Goal: Transaction & Acquisition: Purchase product/service

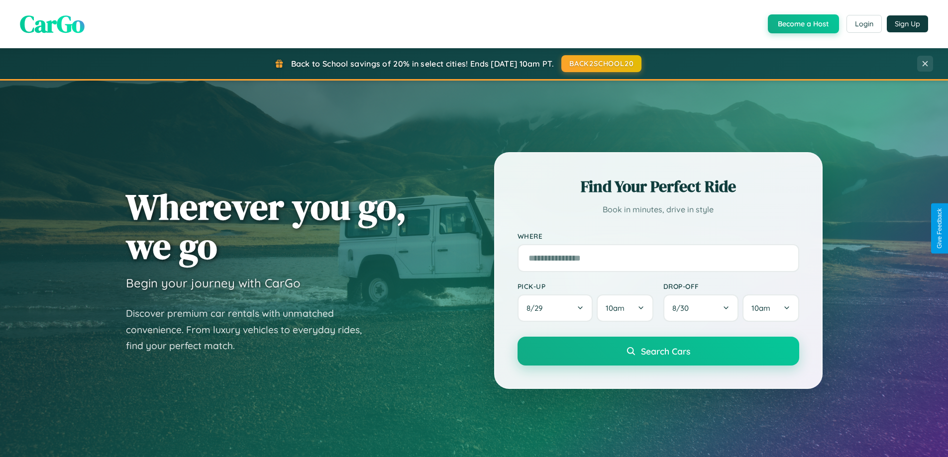
scroll to position [1914, 0]
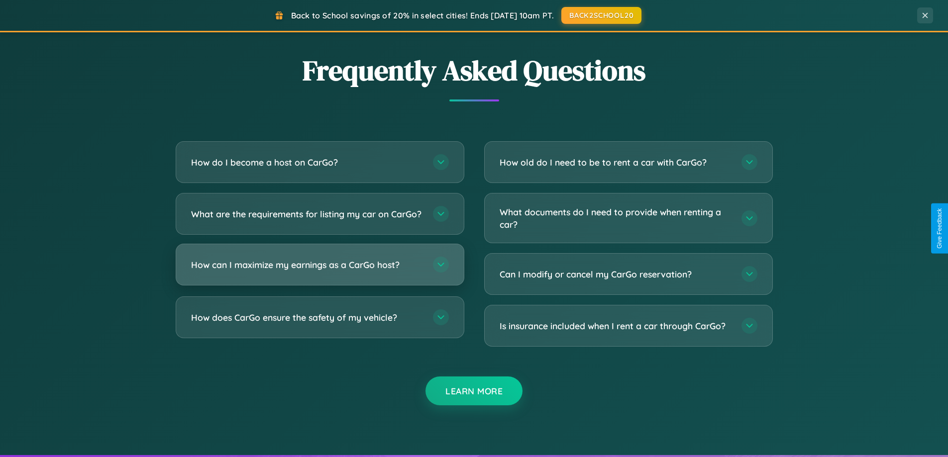
click at [319, 271] on h3 "How can I maximize my earnings as a CarGo host?" at bounding box center [307, 265] width 232 height 12
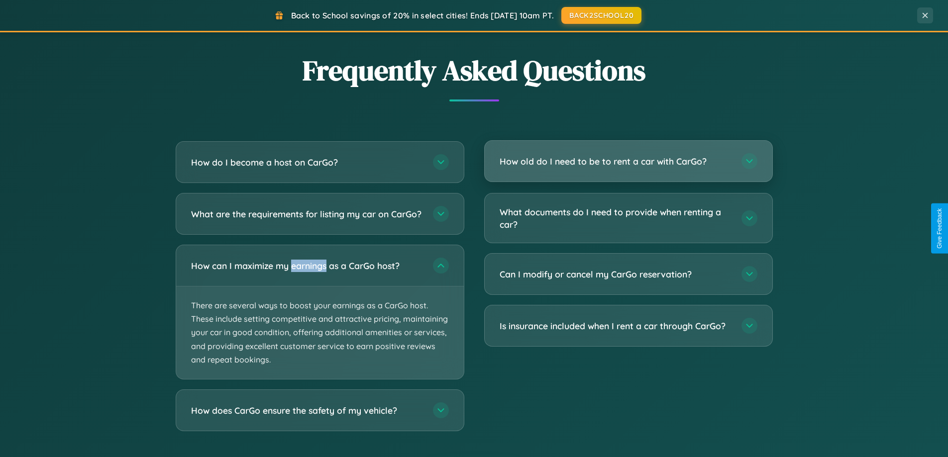
click at [628, 162] on h3 "How old do I need to be to rent a car with CarGo?" at bounding box center [615, 161] width 232 height 12
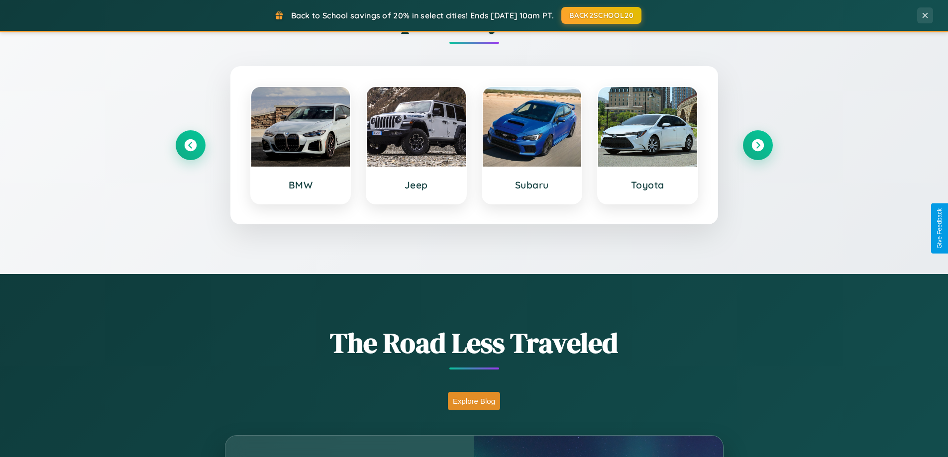
scroll to position [429, 0]
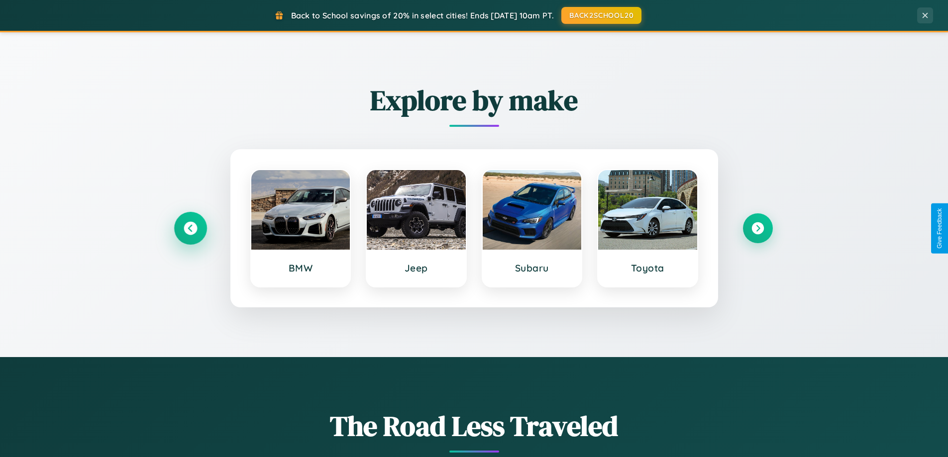
click at [190, 228] on icon at bounding box center [190, 228] width 13 height 13
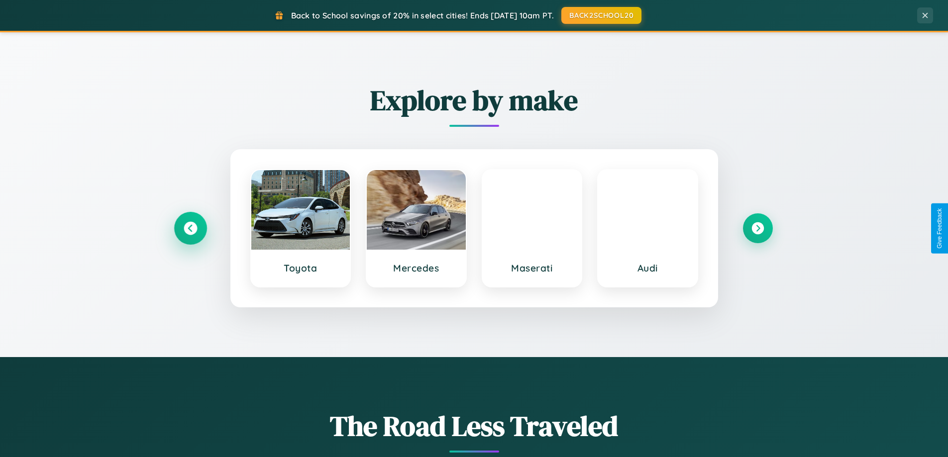
scroll to position [29, 0]
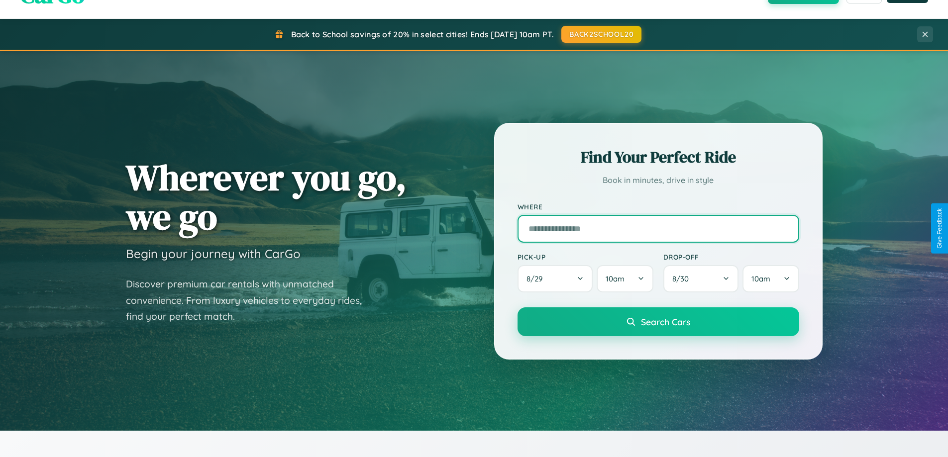
click at [658, 228] on input "text" at bounding box center [658, 229] width 282 height 28
type input "**********"
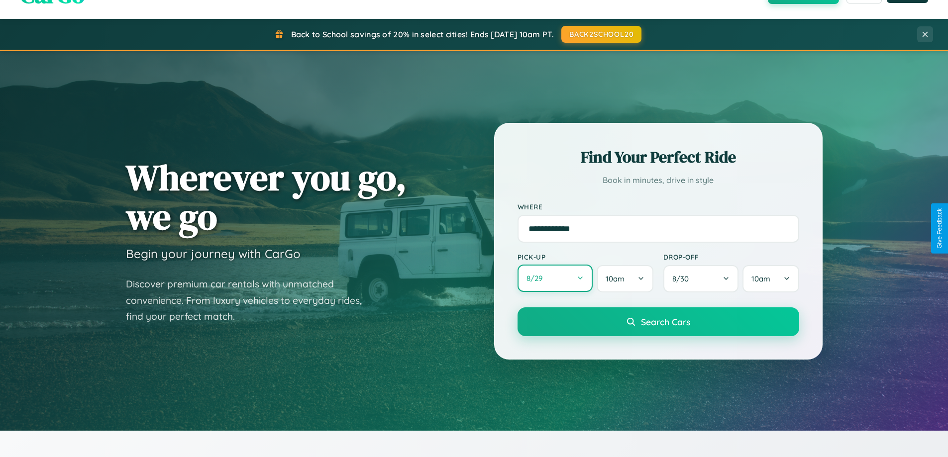
click at [555, 279] on button "8 / 29" at bounding box center [555, 278] width 76 height 27
select select "*"
select select "****"
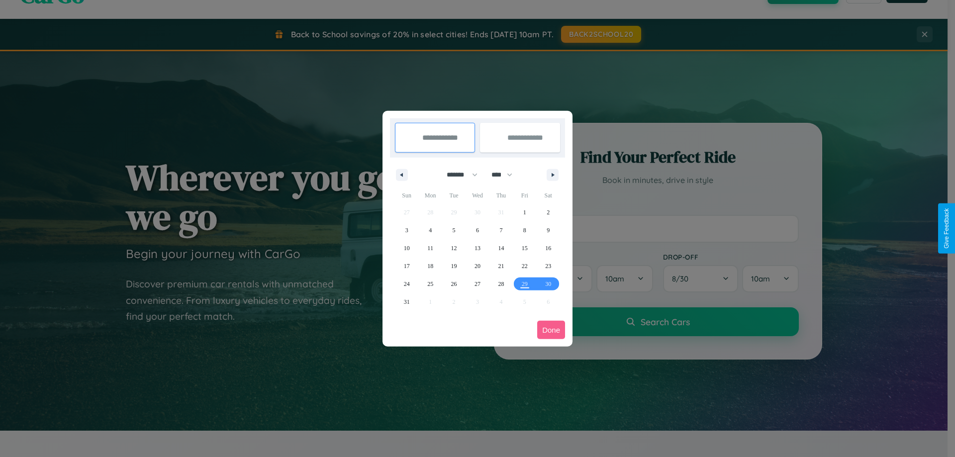
click at [458, 175] on select "******* ******** ***** ***** *** **** **** ****** ********* ******* ******** **…" at bounding box center [460, 175] width 42 height 16
select select "**"
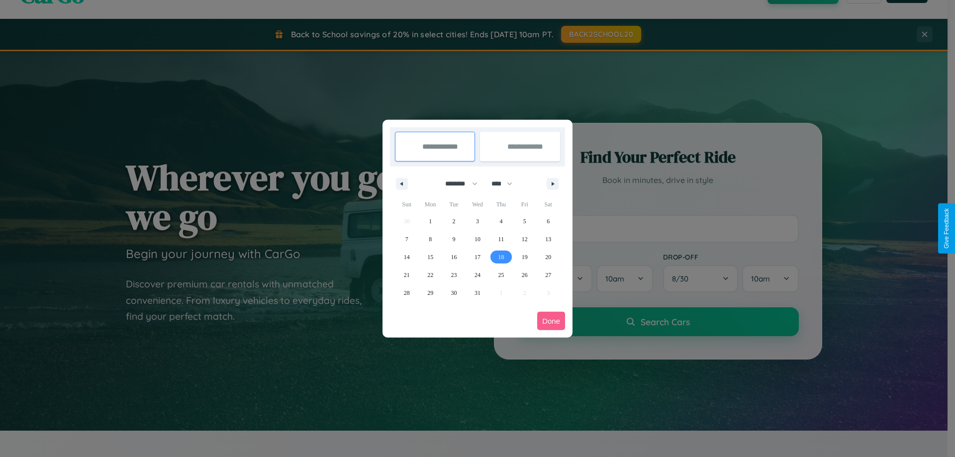
click at [501, 257] on span "18" at bounding box center [501, 257] width 6 height 18
type input "**********"
click at [501, 275] on span "25" at bounding box center [501, 275] width 6 height 18
type input "**********"
click at [551, 321] on button "Done" at bounding box center [551, 321] width 28 height 18
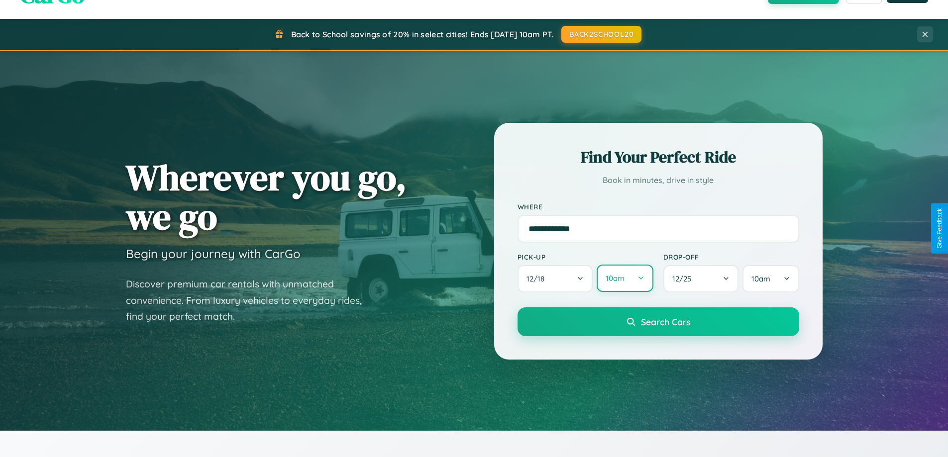
click at [624, 279] on button "10am" at bounding box center [624, 278] width 56 height 27
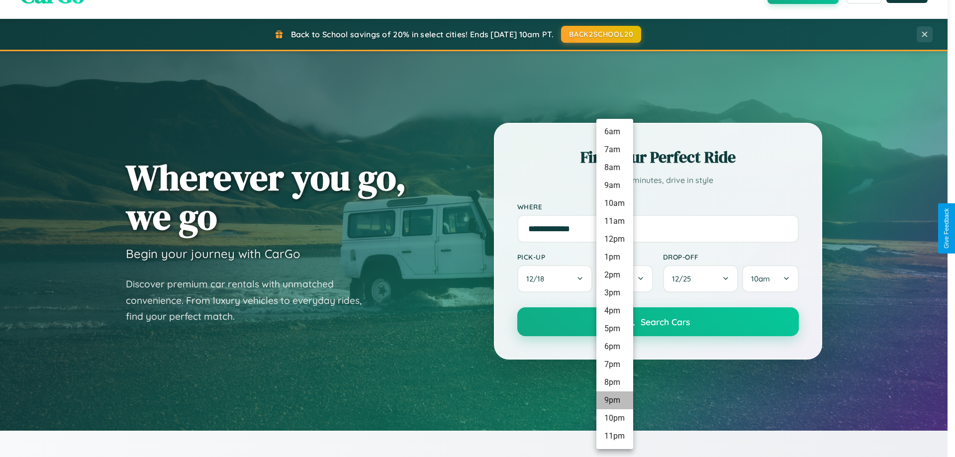
click at [614, 400] on li "9pm" at bounding box center [614, 401] width 37 height 18
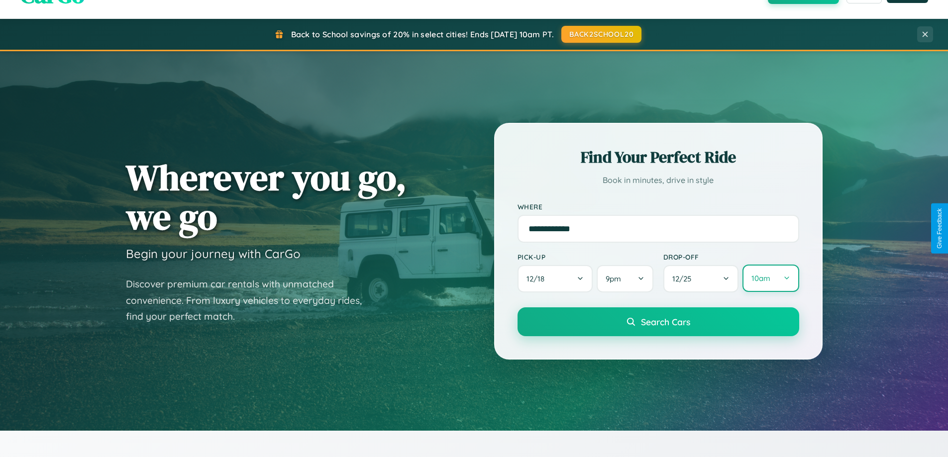
click at [770, 279] on button "10am" at bounding box center [770, 278] width 56 height 27
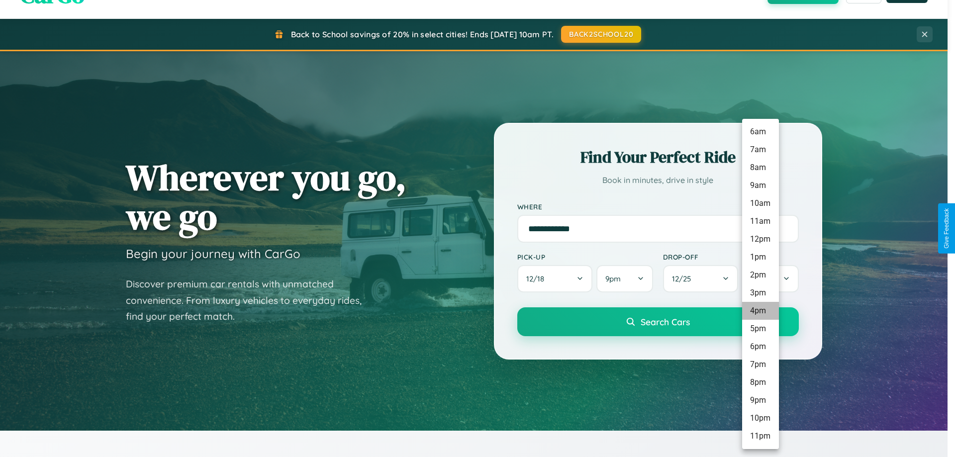
click at [760, 311] on li "4pm" at bounding box center [760, 311] width 37 height 18
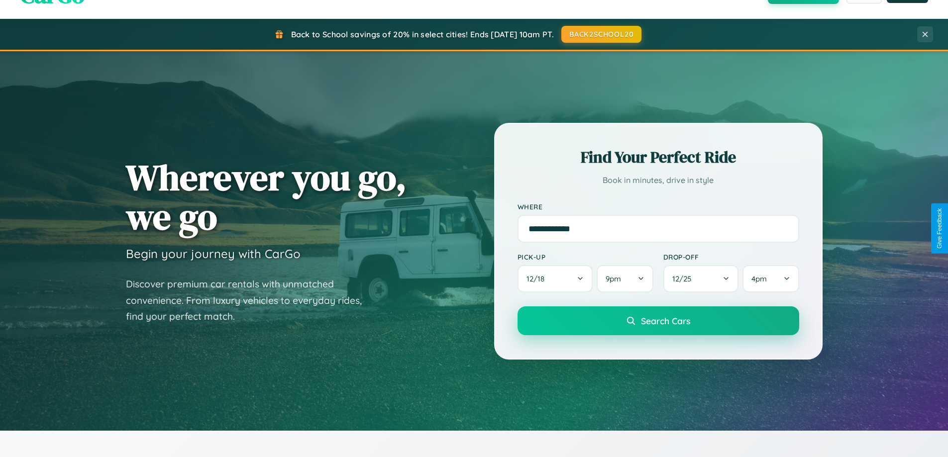
click at [658, 321] on span "Search Cars" at bounding box center [665, 320] width 49 height 11
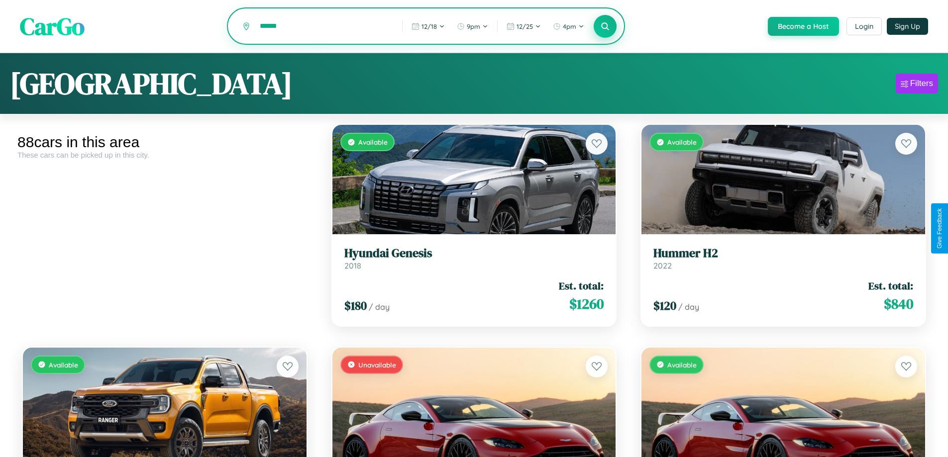
type input "******"
click at [604, 27] on icon at bounding box center [604, 25] width 9 height 9
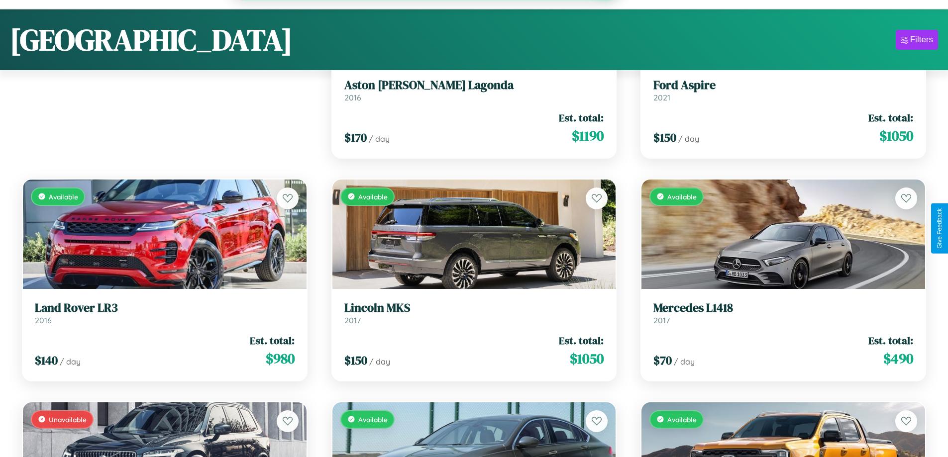
scroll to position [3035, 0]
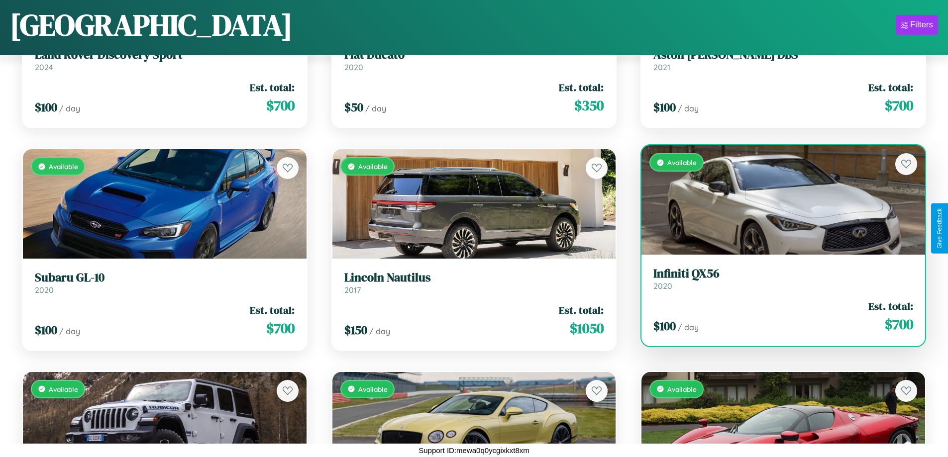
click at [777, 317] on div "$ 100 / day Est. total: $ 700" at bounding box center [783, 316] width 260 height 35
click at [777, 316] on div "$ 100 / day Est. total: $ 700" at bounding box center [783, 316] width 260 height 35
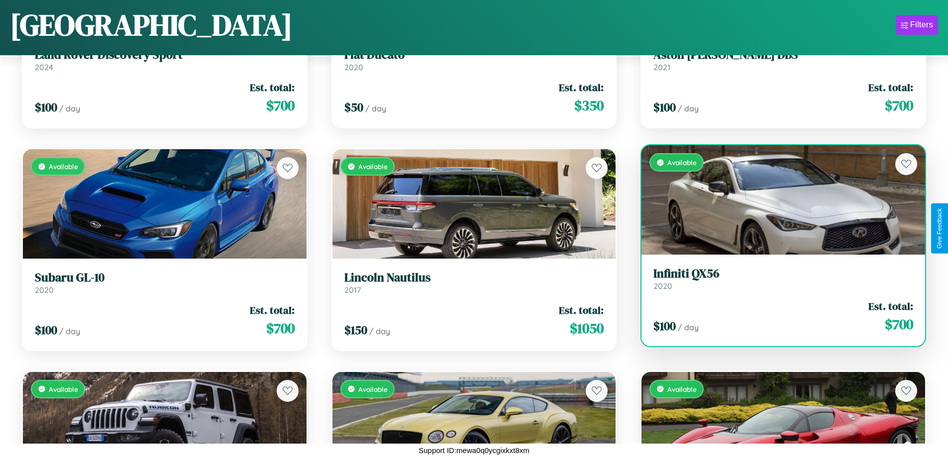
click at [777, 316] on div "$ 100 / day Est. total: $ 700" at bounding box center [783, 316] width 260 height 35
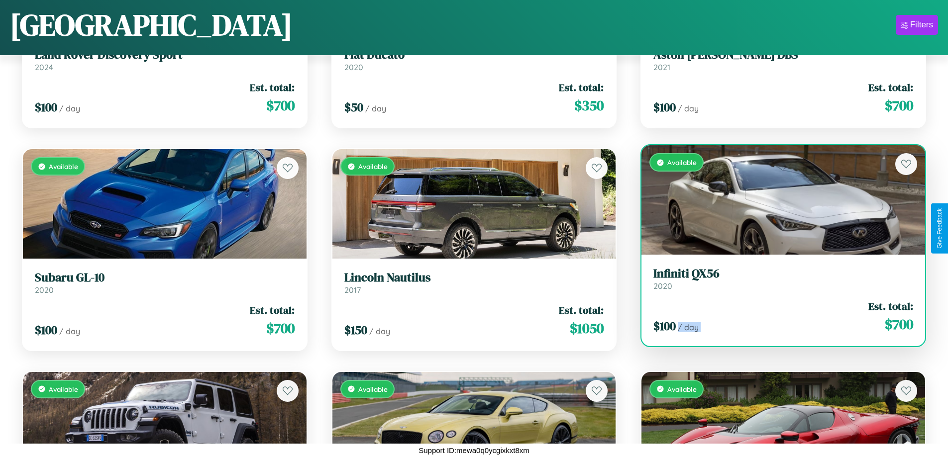
click at [777, 316] on div "$ 100 / day Est. total: $ 700" at bounding box center [783, 316] width 260 height 35
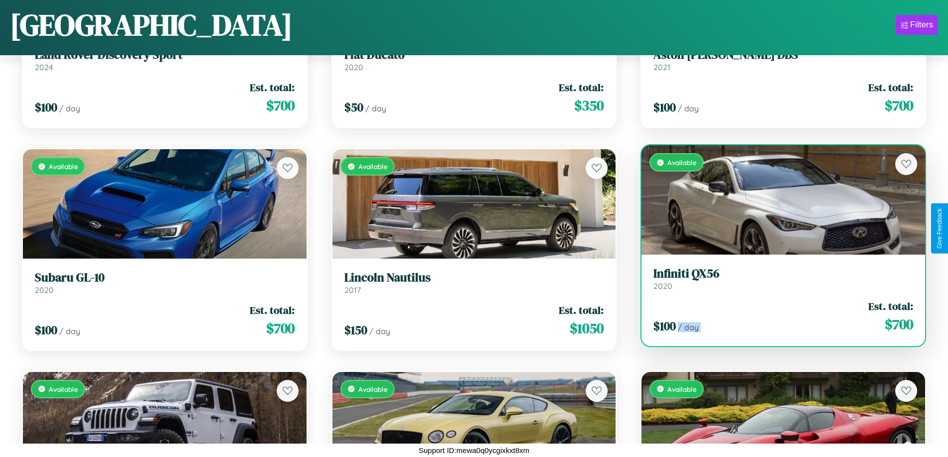
click at [777, 316] on div "$ 100 / day Est. total: $ 700" at bounding box center [783, 316] width 260 height 35
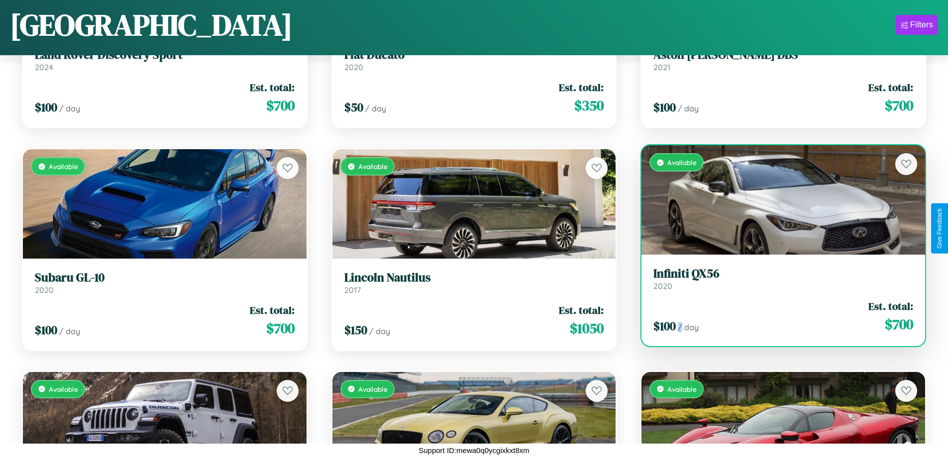
click at [777, 316] on div "$ 100 / day Est. total: $ 700" at bounding box center [783, 316] width 260 height 35
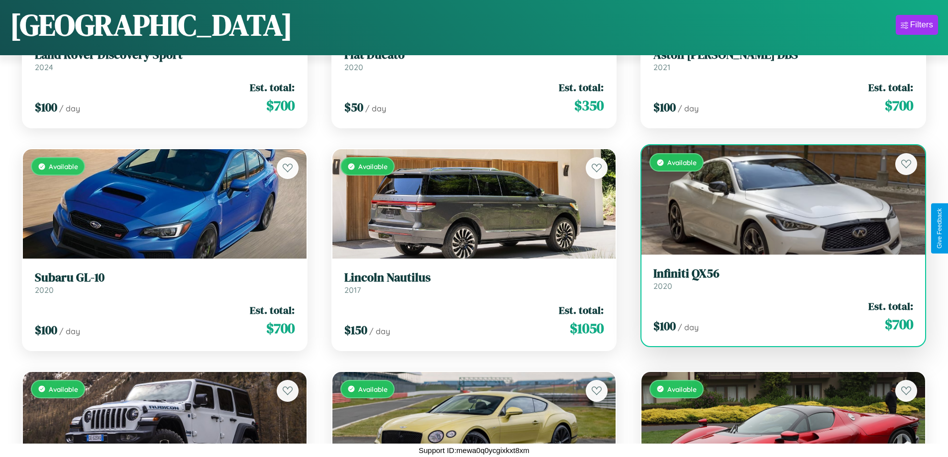
click at [777, 279] on h3 "Infiniti QX56" at bounding box center [783, 274] width 260 height 14
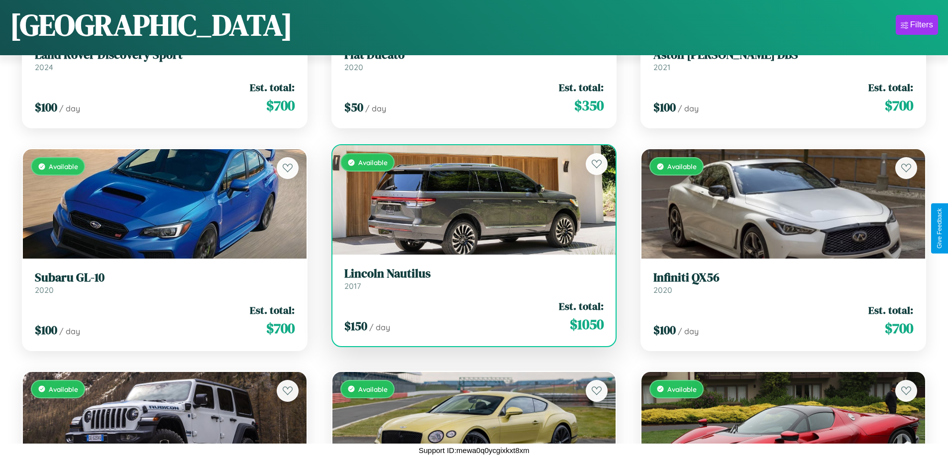
scroll to position [4372, 0]
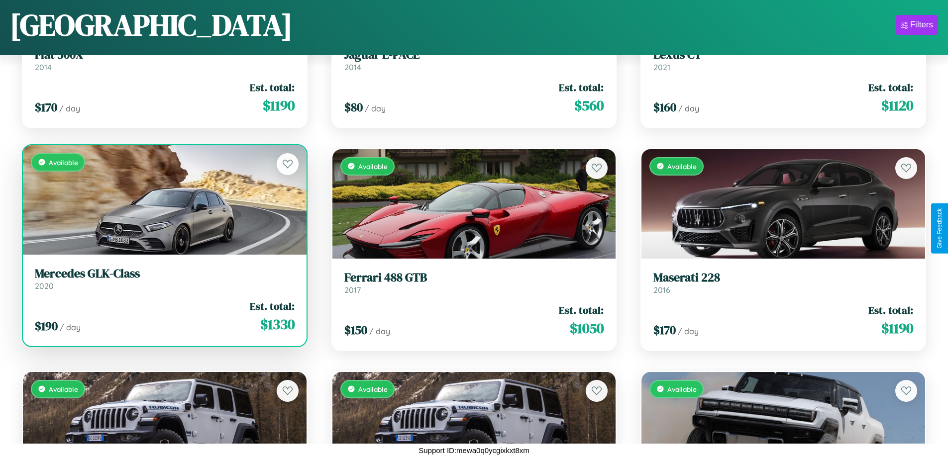
click at [163, 281] on link "Mercedes GLK-Class 2020" at bounding box center [165, 279] width 260 height 24
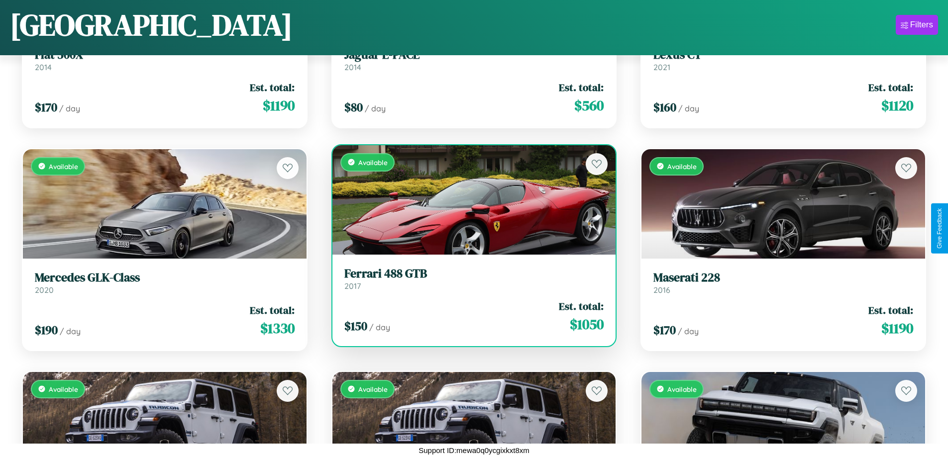
scroll to position [3927, 0]
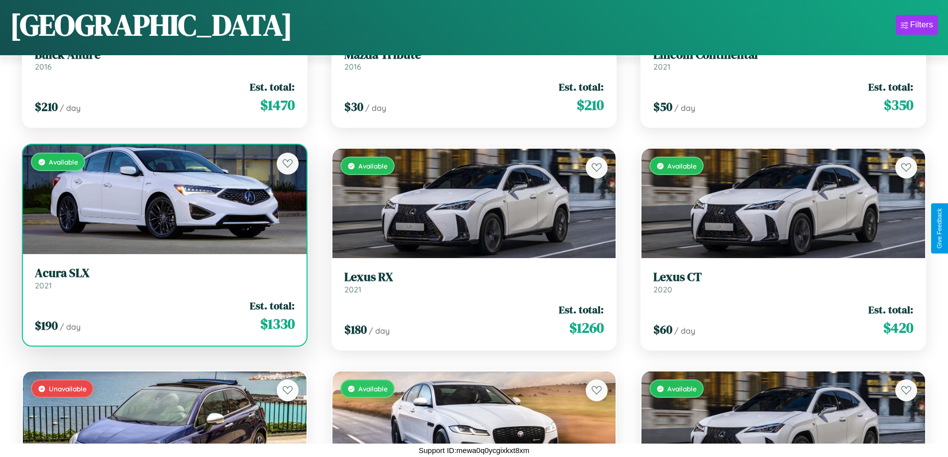
click at [163, 282] on link "Acura SLX 2021" at bounding box center [165, 278] width 260 height 24
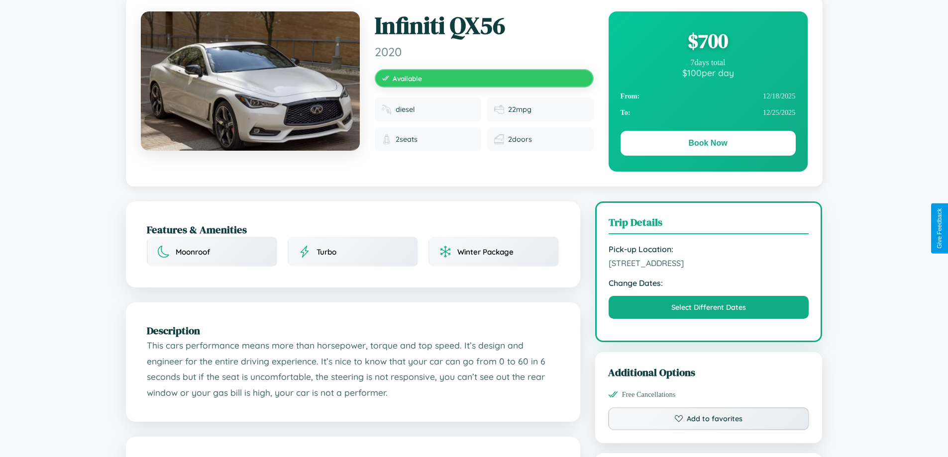
scroll to position [258, 0]
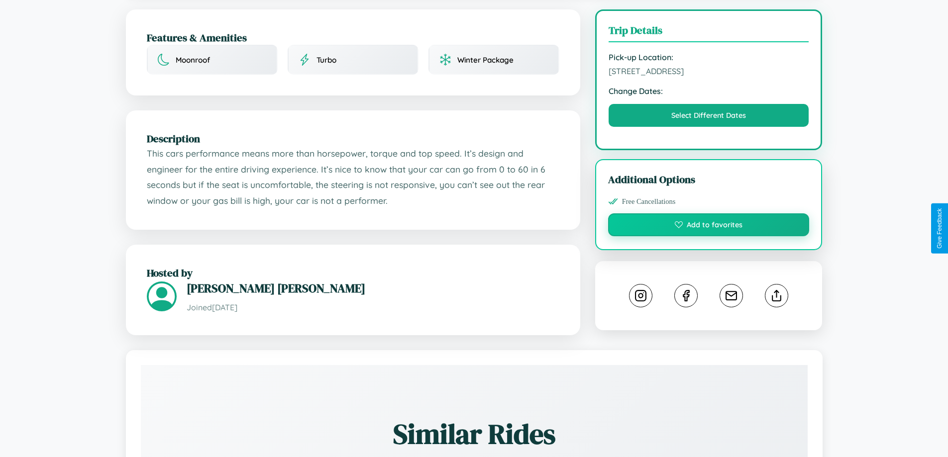
click at [708, 227] on button "Add to favorites" at bounding box center [708, 224] width 201 height 23
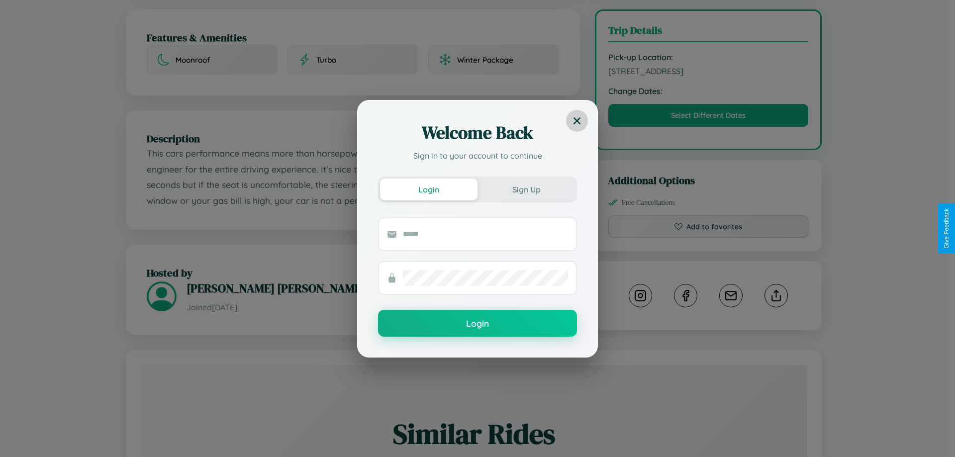
click at [577, 120] on icon at bounding box center [577, 120] width 7 height 7
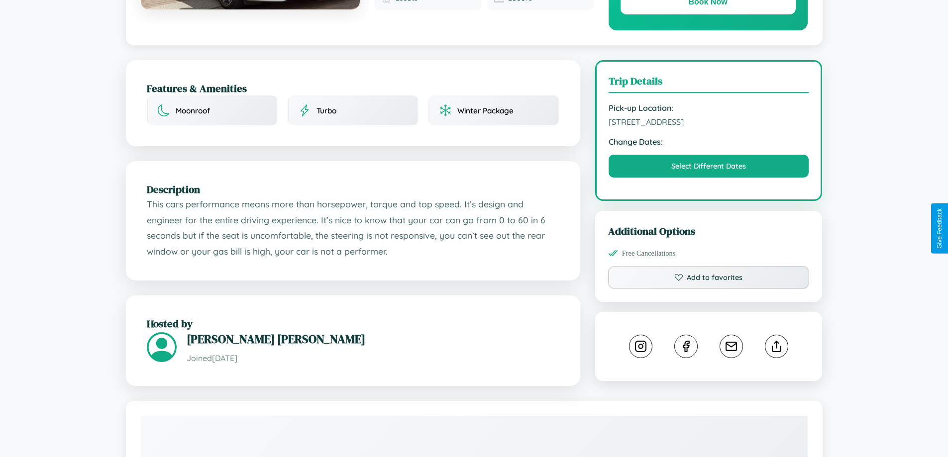
scroll to position [102, 0]
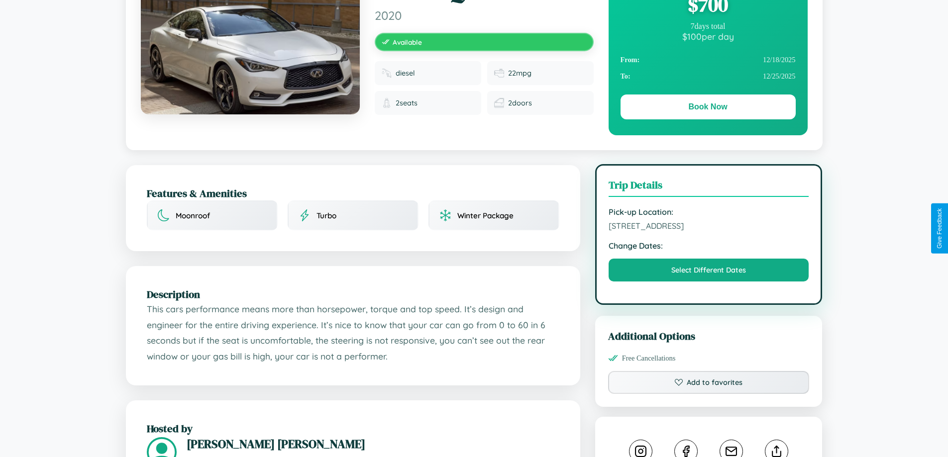
click at [708, 227] on span "4776 High Street Prague 34508 Czech Republic" at bounding box center [708, 226] width 200 height 10
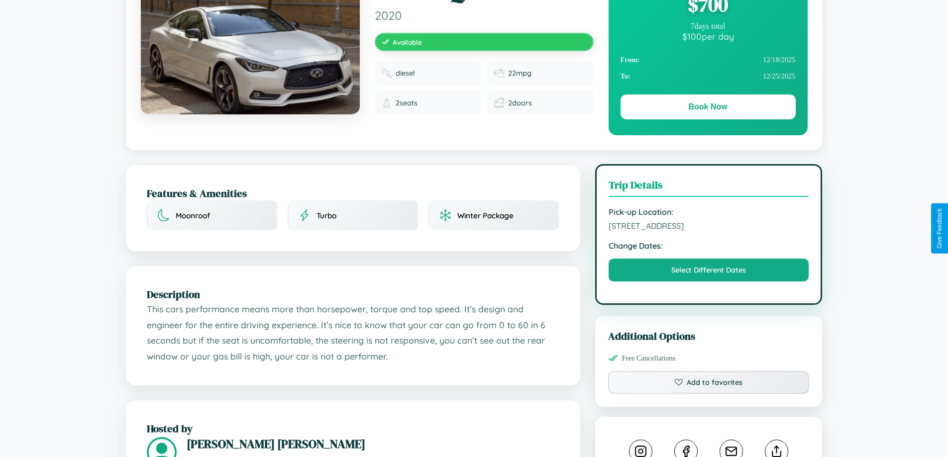
click at [708, 227] on span "4776 High Street Prague 34508 Czech Republic" at bounding box center [708, 226] width 200 height 10
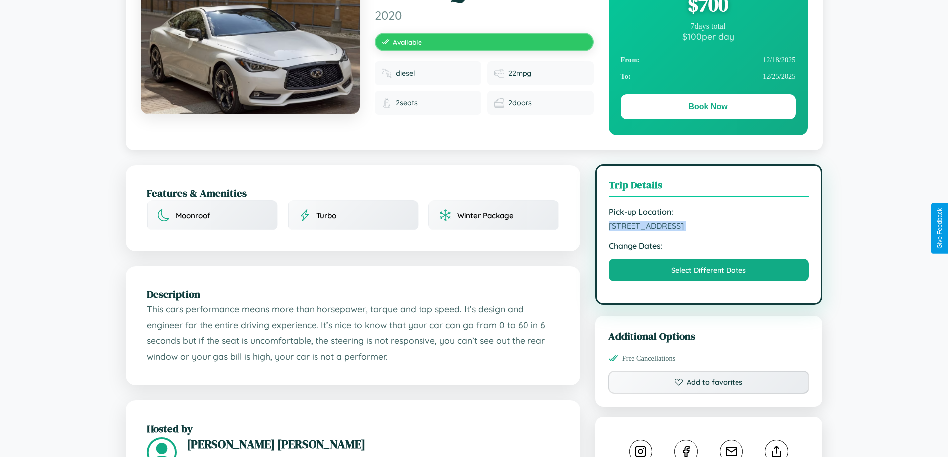
click at [708, 227] on span "4776 High Street Prague 34508 Czech Republic" at bounding box center [708, 226] width 200 height 10
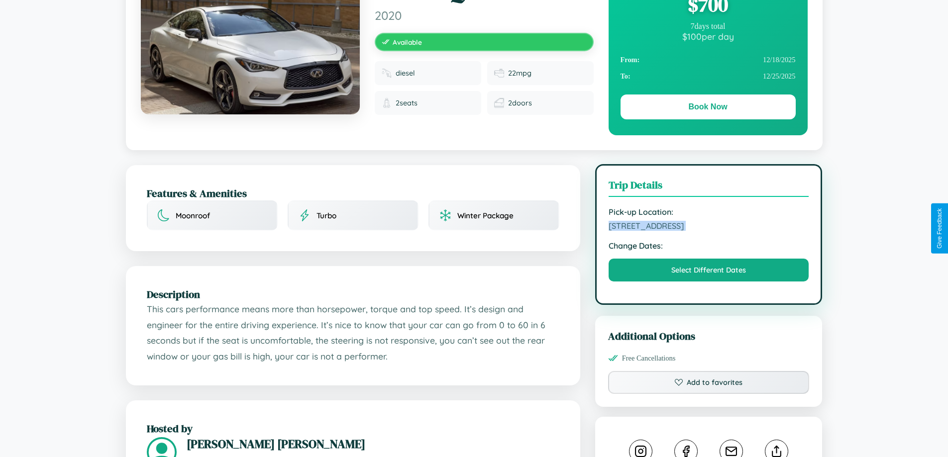
click at [708, 227] on span "4776 High Street Prague 34508 Czech Republic" at bounding box center [708, 226] width 200 height 10
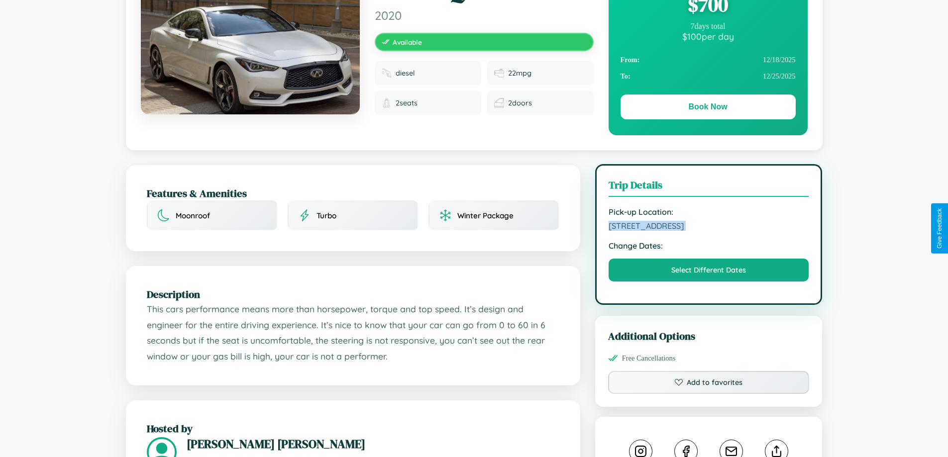
click at [708, 227] on span "4776 High Street Prague 34508 Czech Republic" at bounding box center [708, 226] width 200 height 10
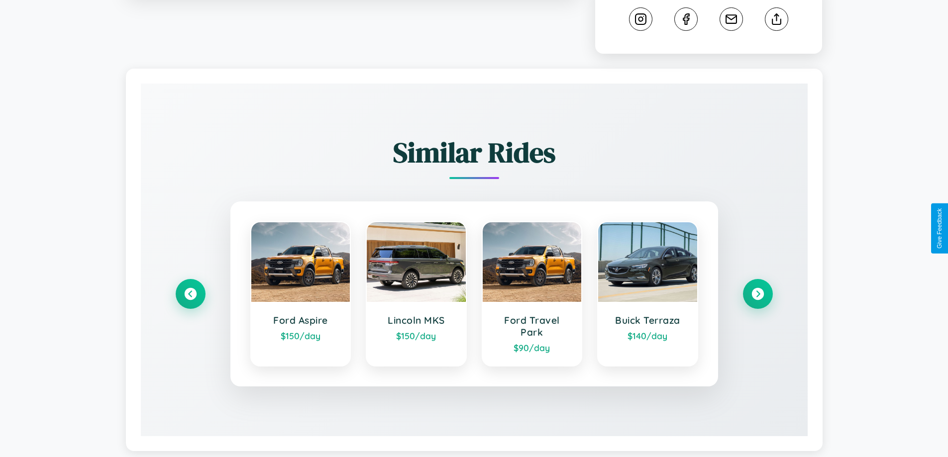
scroll to position [554, 0]
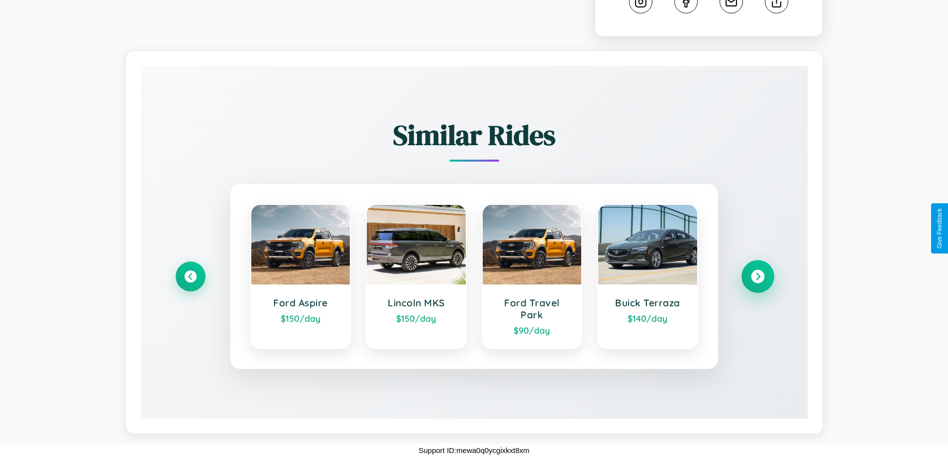
click at [757, 277] on icon at bounding box center [757, 276] width 13 height 13
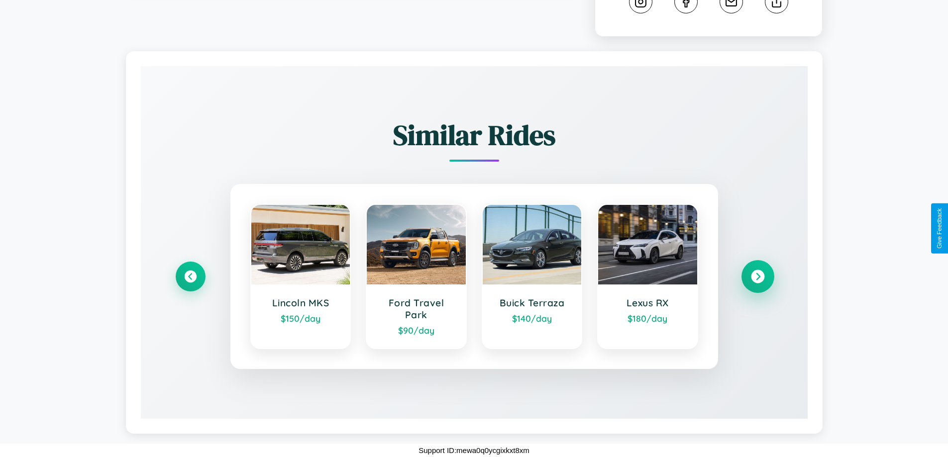
click at [757, 277] on icon at bounding box center [757, 276] width 13 height 13
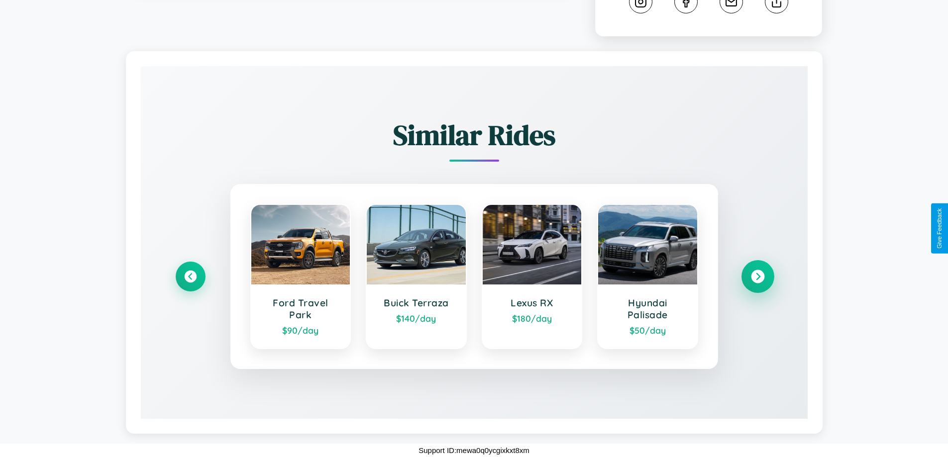
click at [757, 277] on icon at bounding box center [757, 276] width 13 height 13
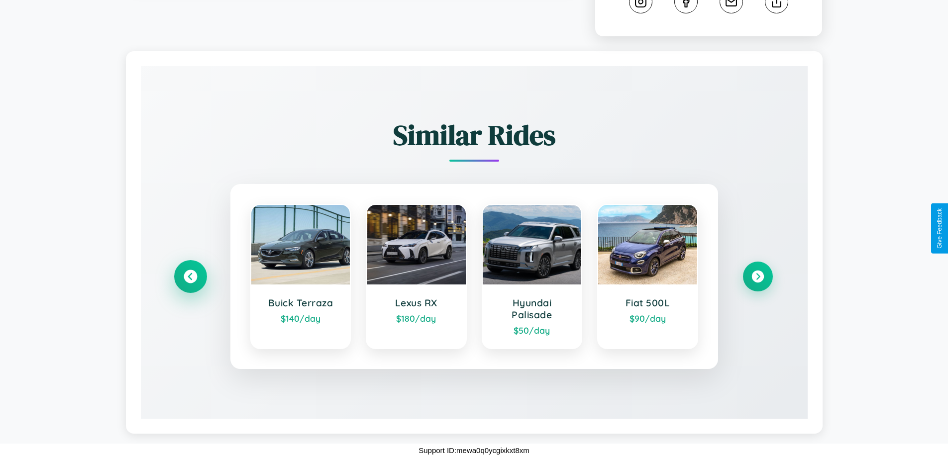
click at [190, 277] on icon at bounding box center [190, 276] width 13 height 13
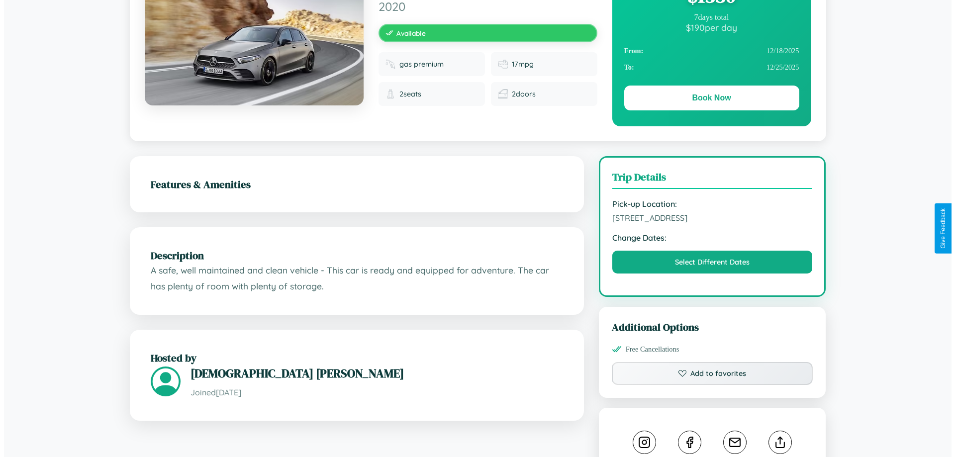
scroll to position [0, 0]
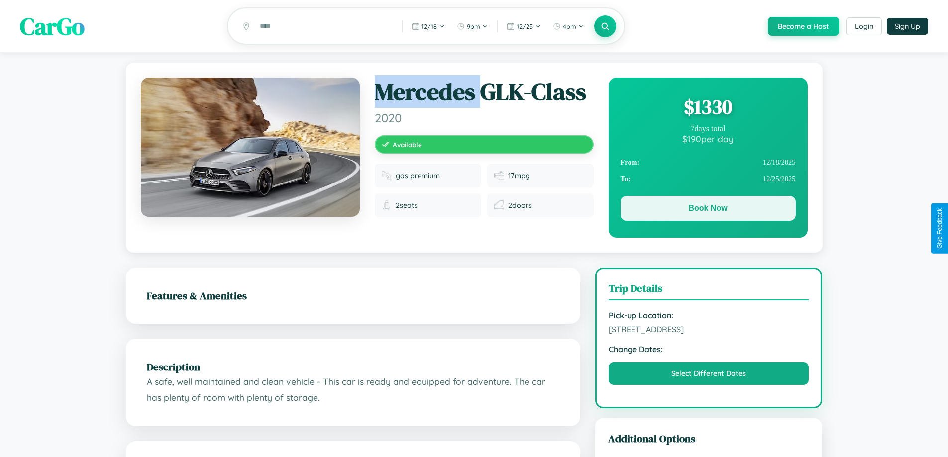
click at [707, 210] on button "Book Now" at bounding box center [707, 208] width 175 height 25
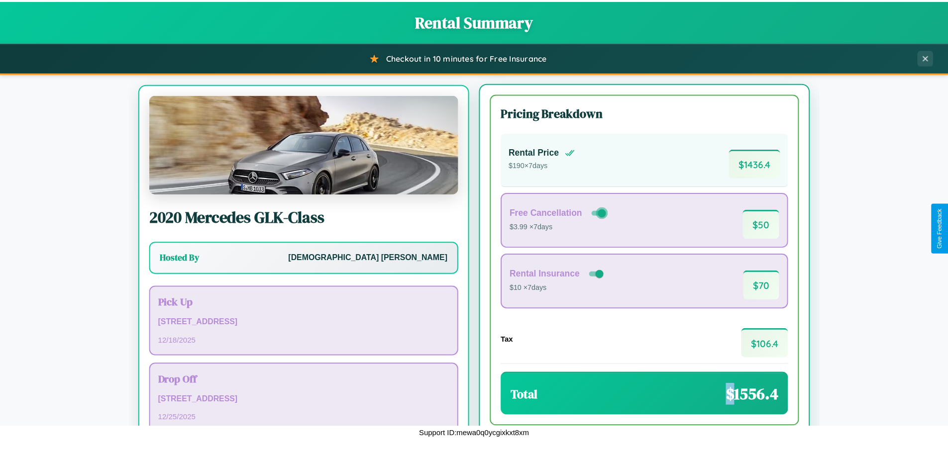
scroll to position [46, 0]
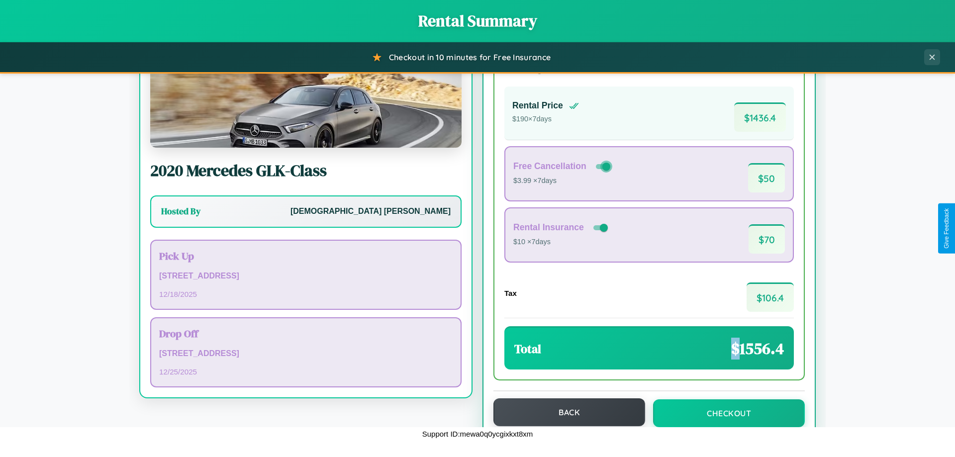
click at [565, 412] on button "Back" at bounding box center [569, 412] width 152 height 28
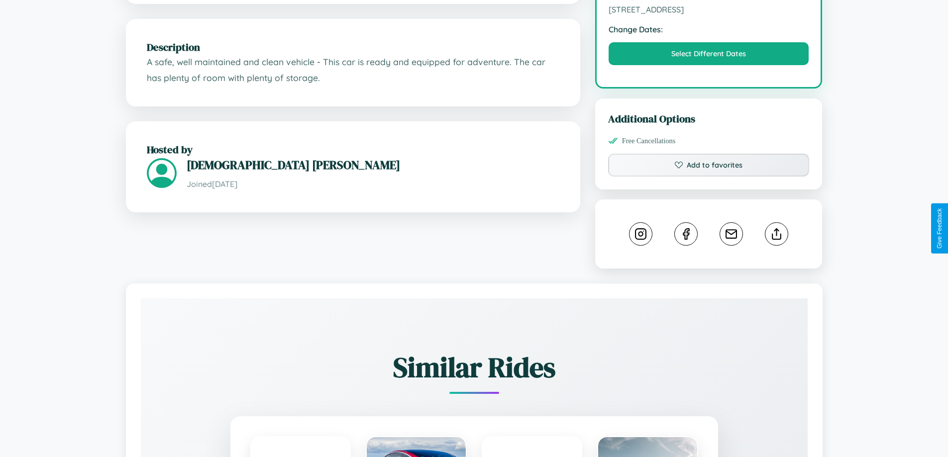
scroll to position [327, 0]
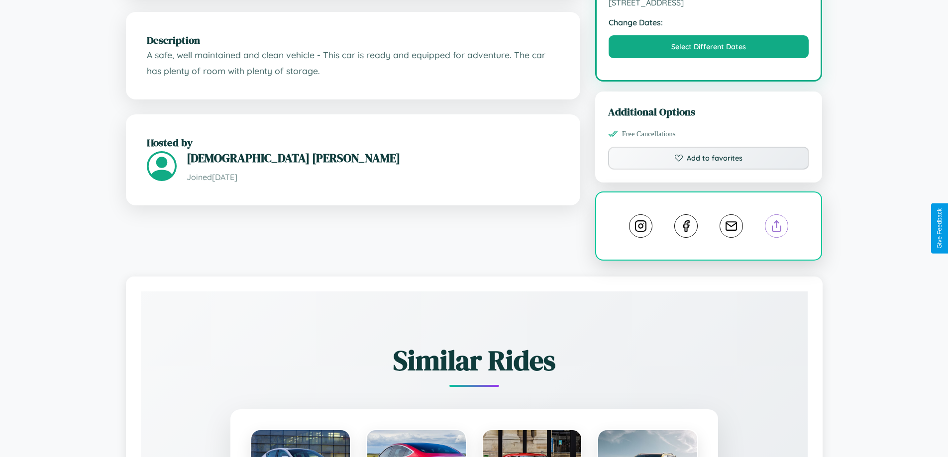
click at [777, 227] on line at bounding box center [777, 224] width 0 height 7
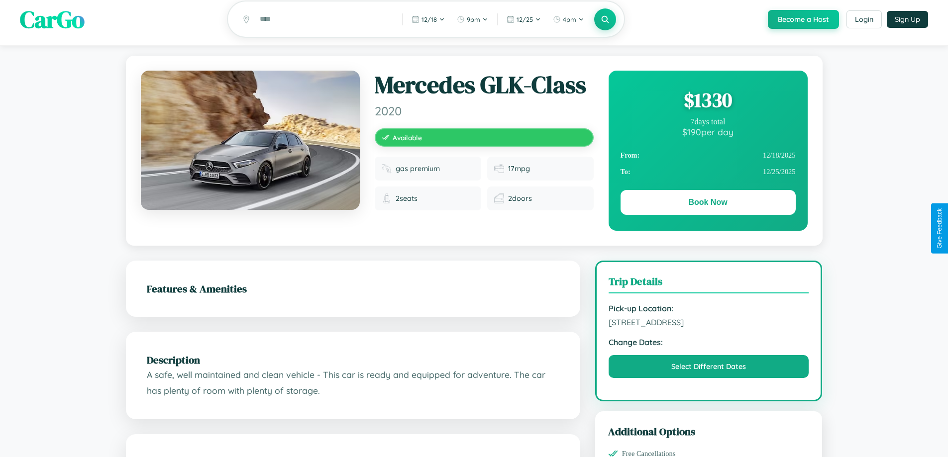
scroll to position [0, 0]
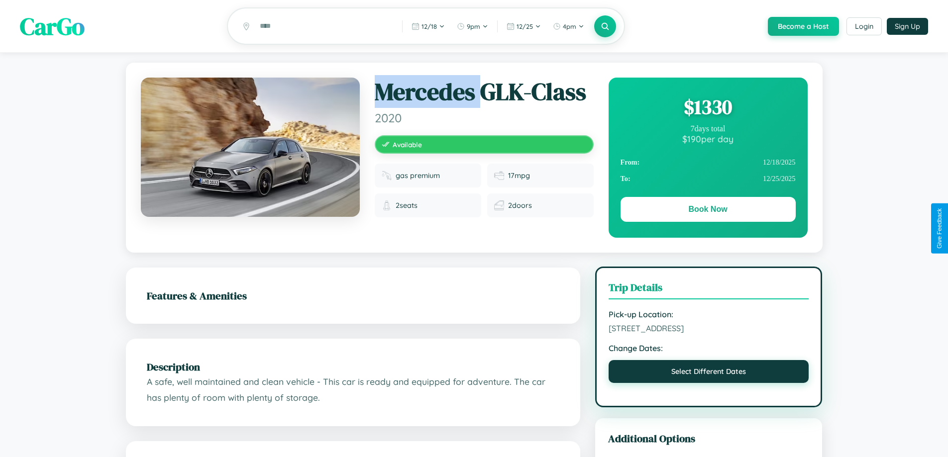
click at [708, 373] on button "Select Different Dates" at bounding box center [708, 371] width 200 height 23
select select "*"
select select "****"
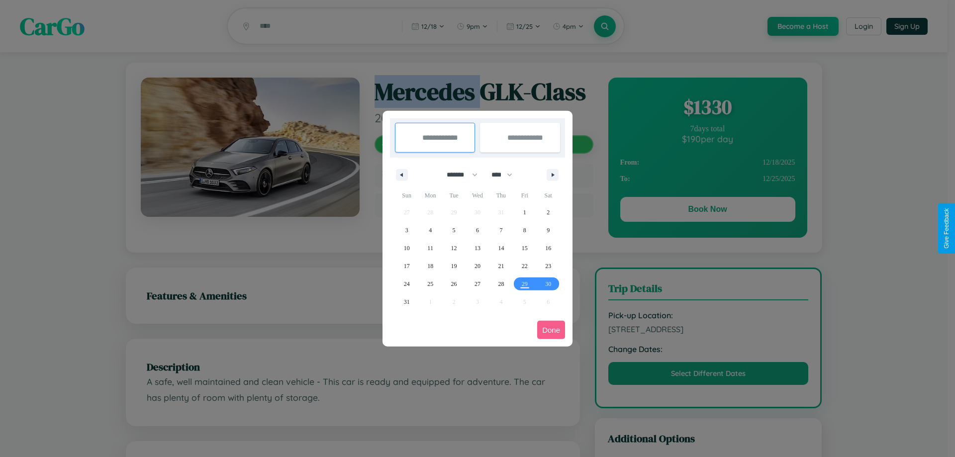
drag, startPoint x: 458, startPoint y: 175, endPoint x: 478, endPoint y: 199, distance: 31.9
click at [458, 175] on select "******* ******** ***** ***** *** **** **** ****** ********* ******* ******** **…" at bounding box center [460, 175] width 42 height 16
select select "*"
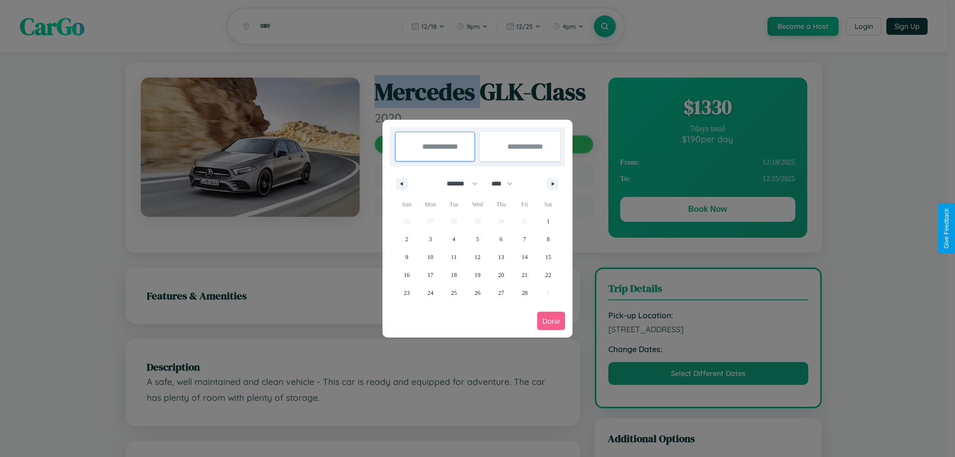
drag, startPoint x: 506, startPoint y: 184, endPoint x: 478, endPoint y: 199, distance: 33.0
click at [506, 184] on select "**** **** **** **** **** **** **** **** **** **** **** **** **** **** **** ****…" at bounding box center [502, 184] width 30 height 16
select select "****"
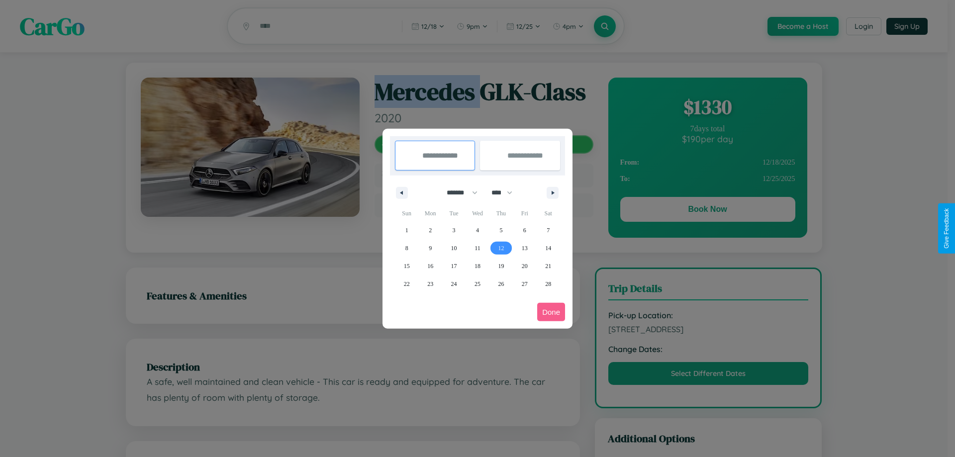
click at [501, 248] on span "12" at bounding box center [501, 248] width 6 height 18
type input "**********"
click at [501, 266] on span "19" at bounding box center [501, 266] width 6 height 18
type input "**********"
click at [551, 312] on button "Done" at bounding box center [551, 312] width 28 height 18
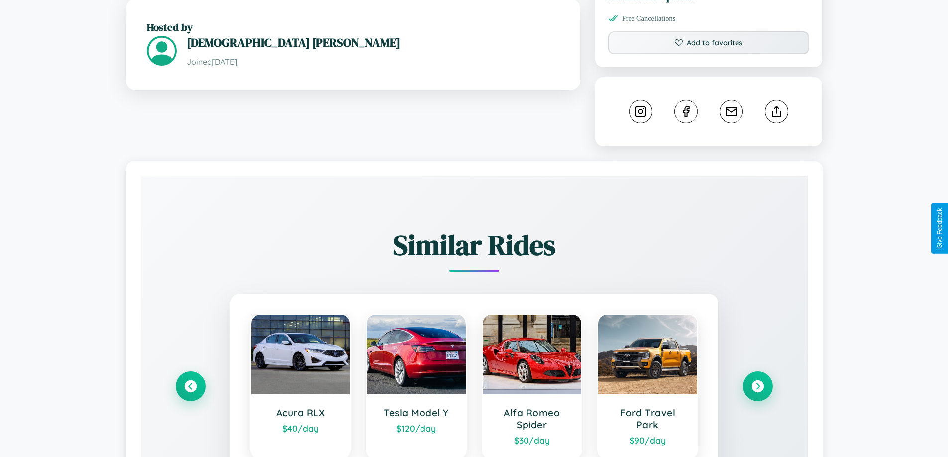
scroll to position [554, 0]
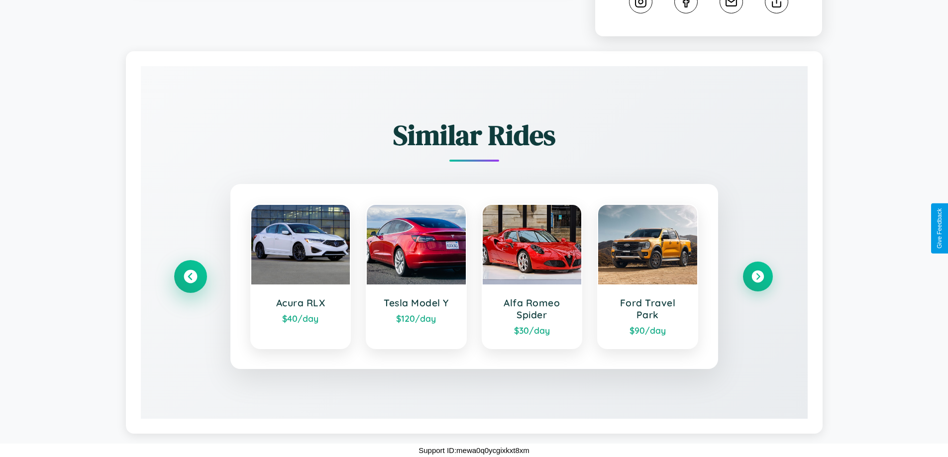
click at [190, 277] on icon at bounding box center [190, 276] width 13 height 13
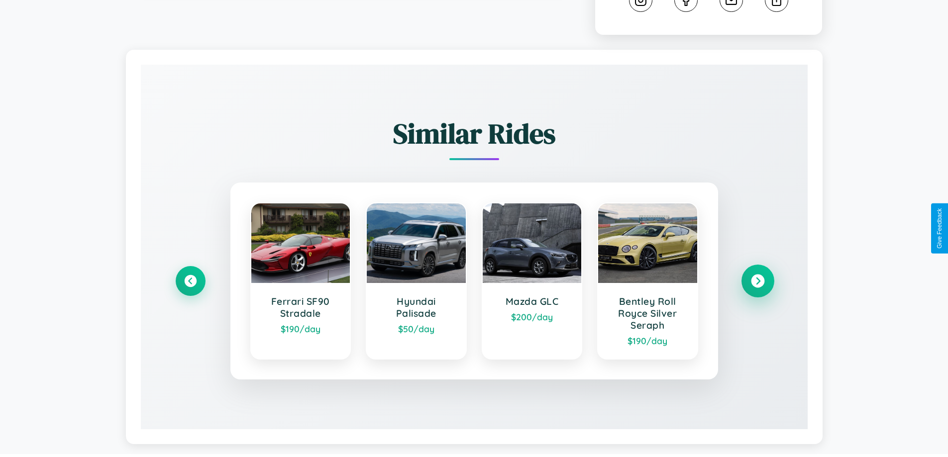
click at [757, 283] on icon at bounding box center [757, 281] width 13 height 13
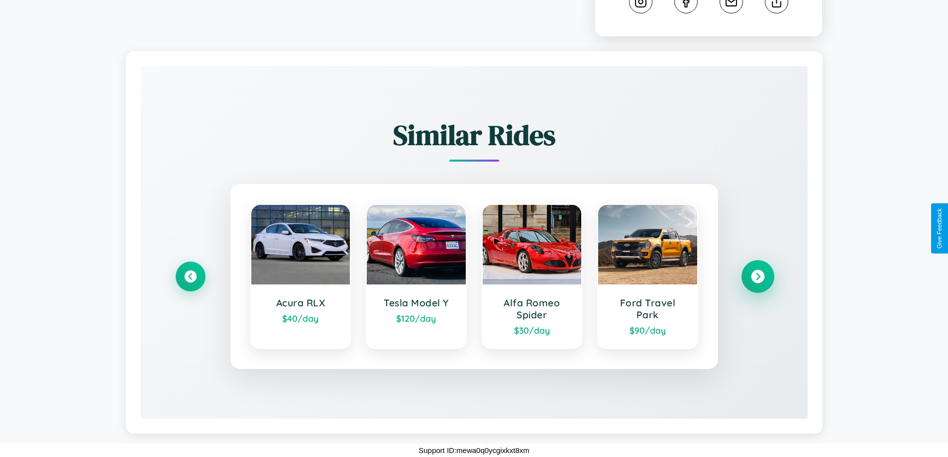
click at [757, 277] on icon at bounding box center [757, 276] width 13 height 13
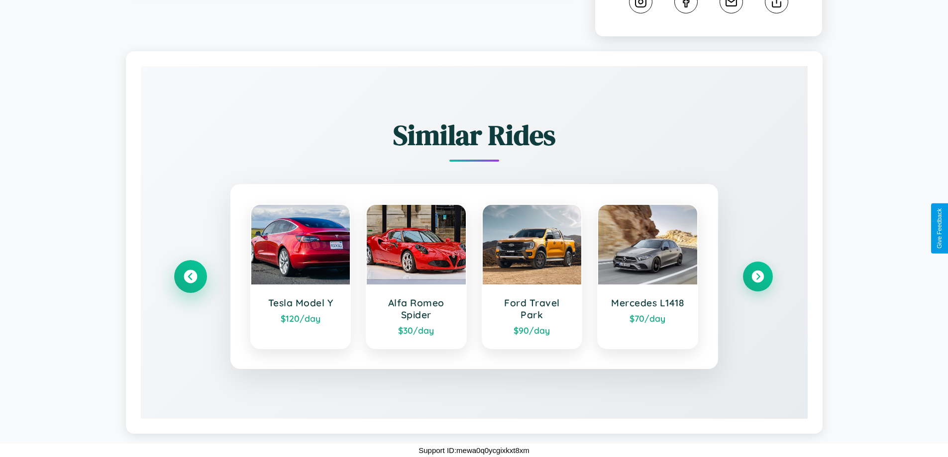
click at [190, 277] on icon at bounding box center [190, 276] width 13 height 13
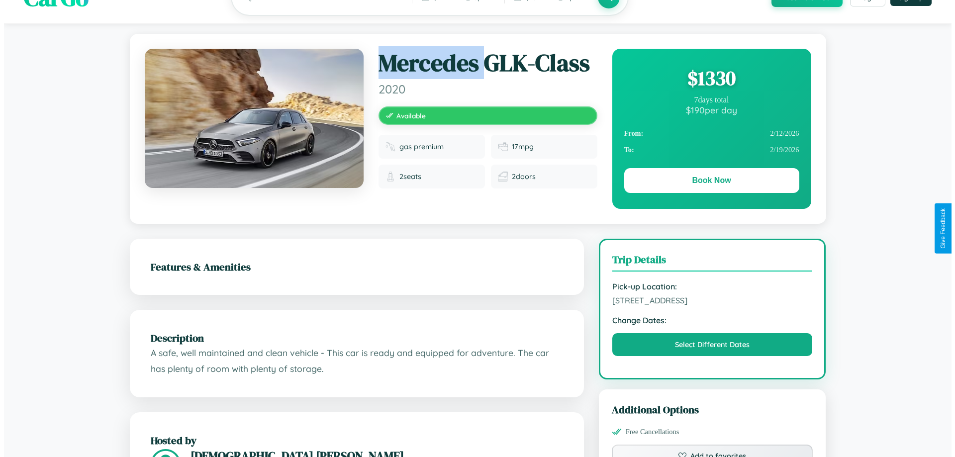
scroll to position [0, 0]
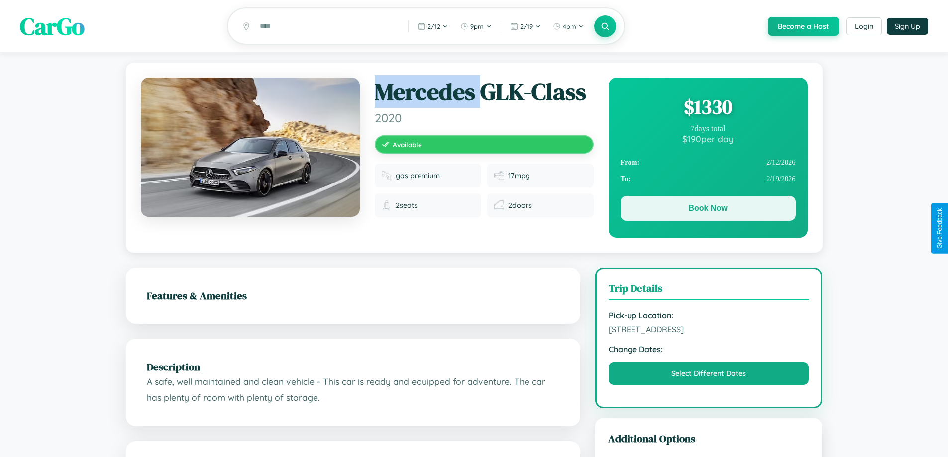
click at [707, 210] on button "Book Now" at bounding box center [707, 208] width 175 height 25
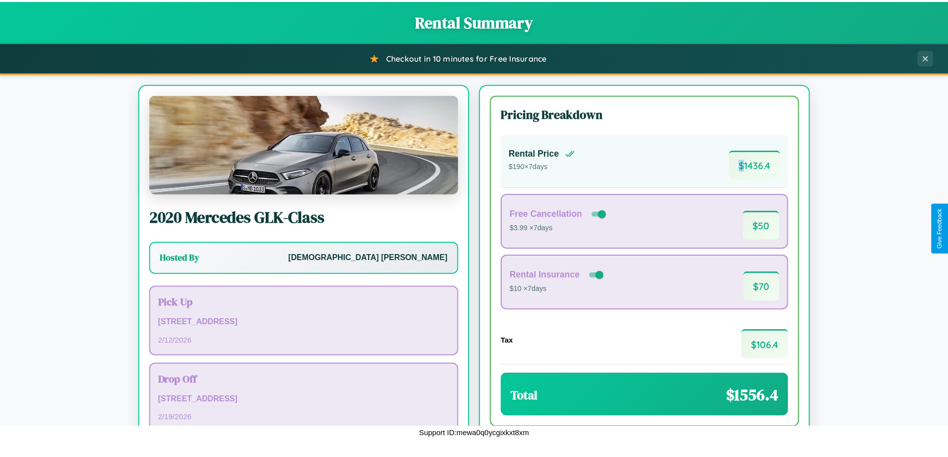
scroll to position [68, 0]
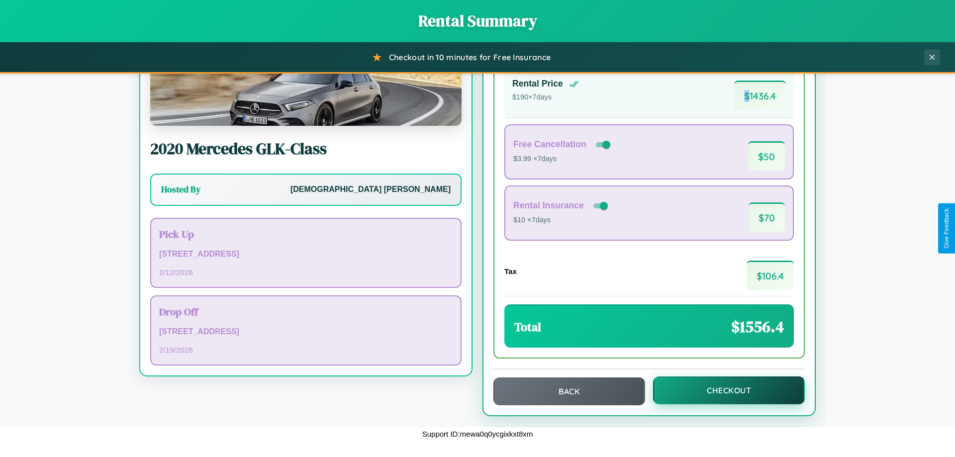
click at [722, 391] on button "Checkout" at bounding box center [729, 391] width 152 height 28
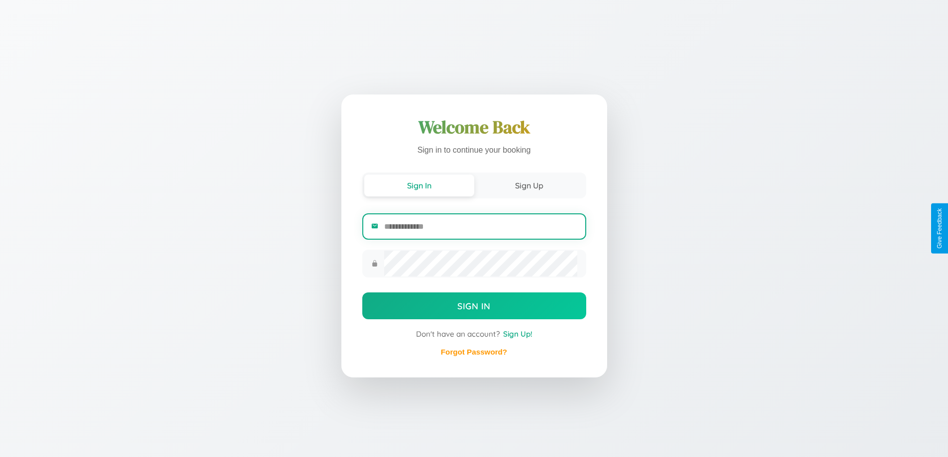
click at [480, 226] on input "email" at bounding box center [480, 226] width 193 height 24
type input "**********"
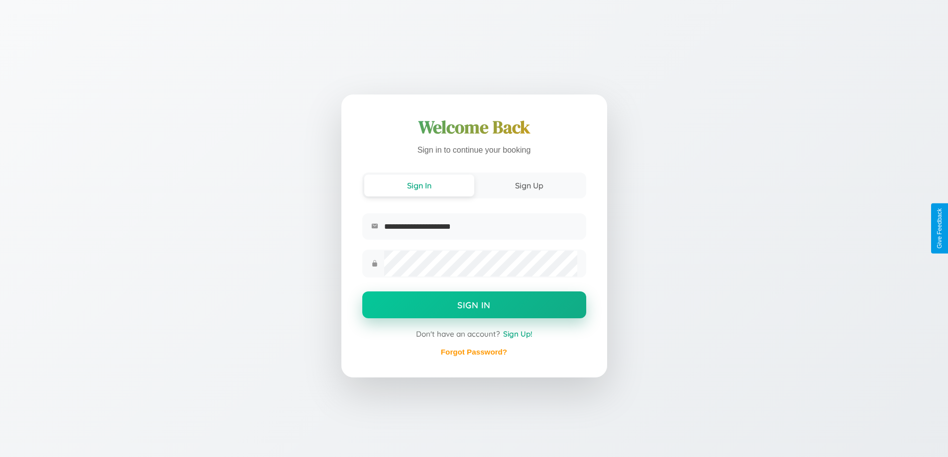
click at [474, 306] on button "Sign In" at bounding box center [474, 305] width 224 height 27
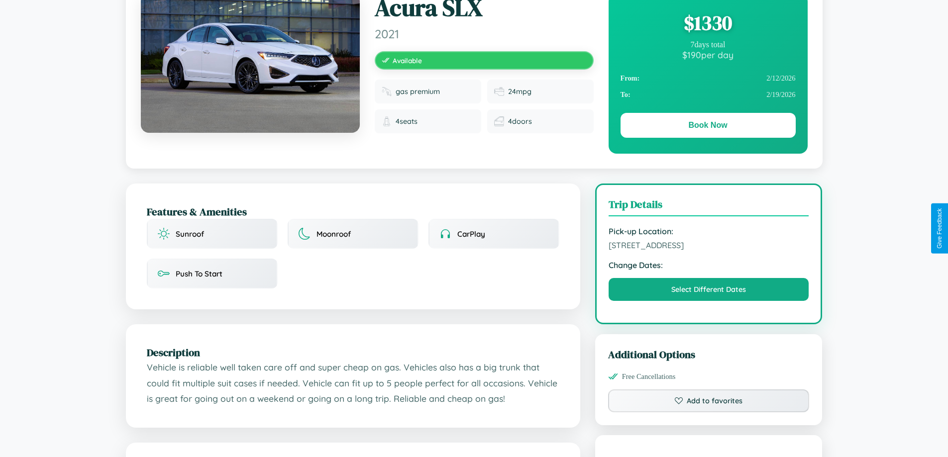
scroll to position [327, 0]
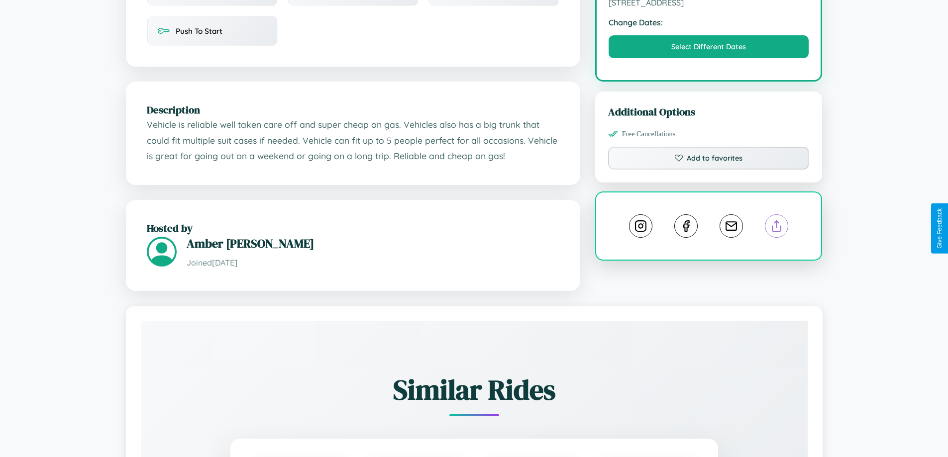
click at [777, 227] on line at bounding box center [777, 224] width 0 height 7
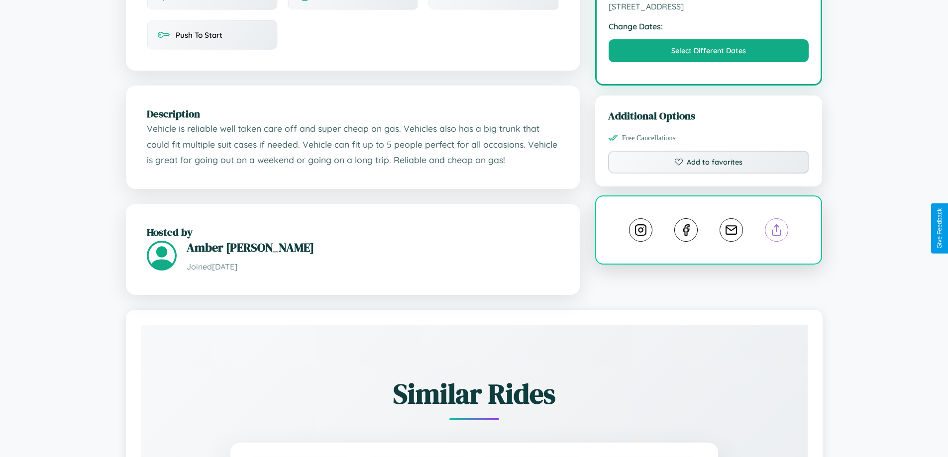
scroll to position [258, 0]
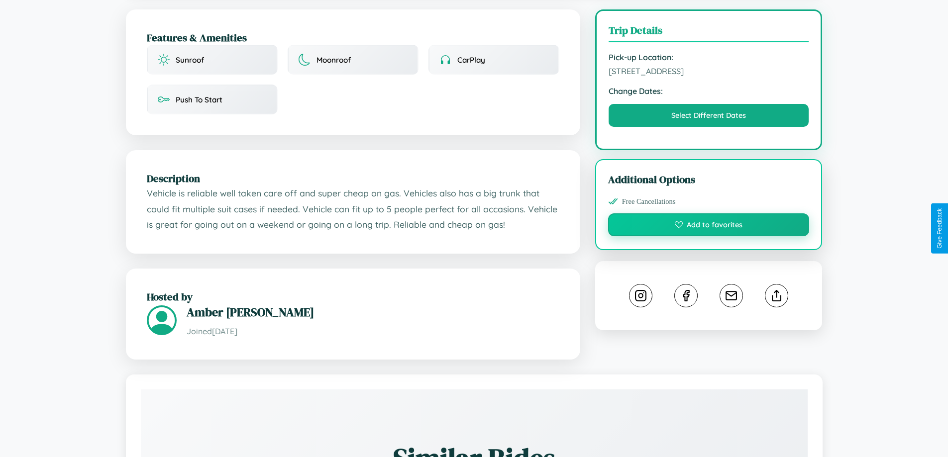
click at [708, 226] on button "Add to favorites" at bounding box center [708, 224] width 201 height 23
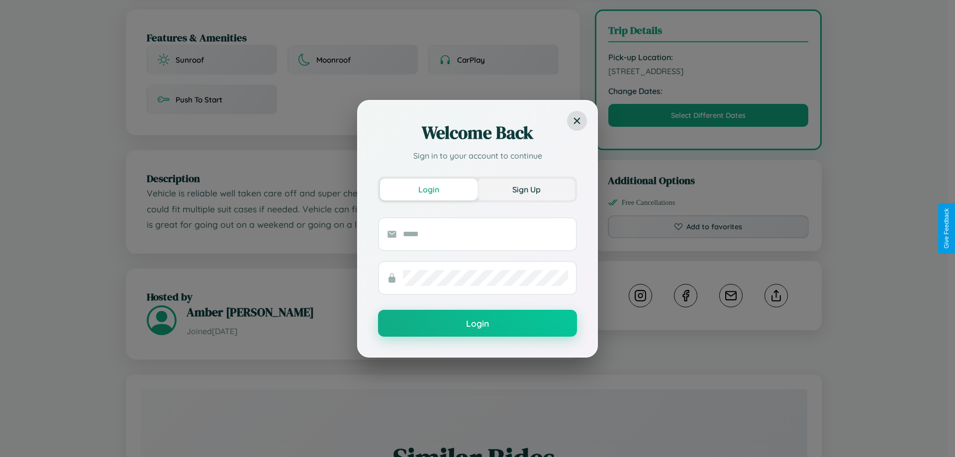
click at [526, 189] on button "Sign Up" at bounding box center [527, 190] width 98 height 22
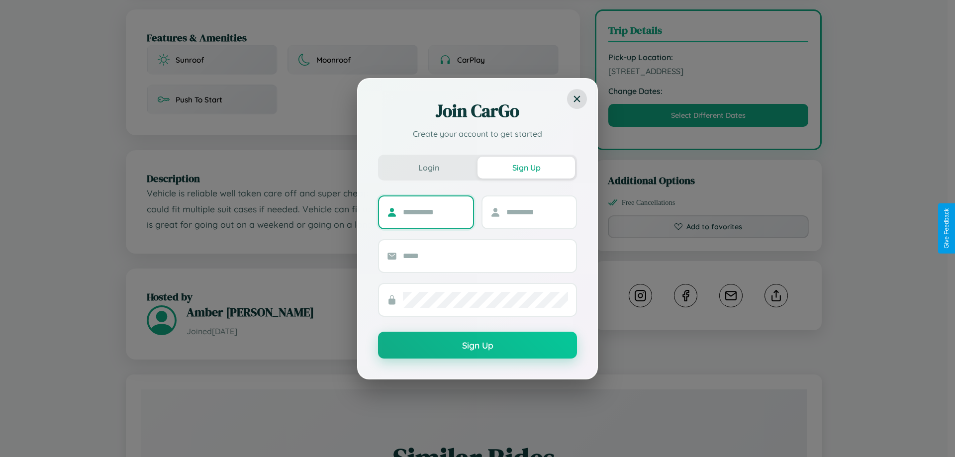
click at [434, 212] on input "text" at bounding box center [434, 212] width 62 height 16
type input "****"
click at [537, 212] on input "text" at bounding box center [537, 212] width 62 height 16
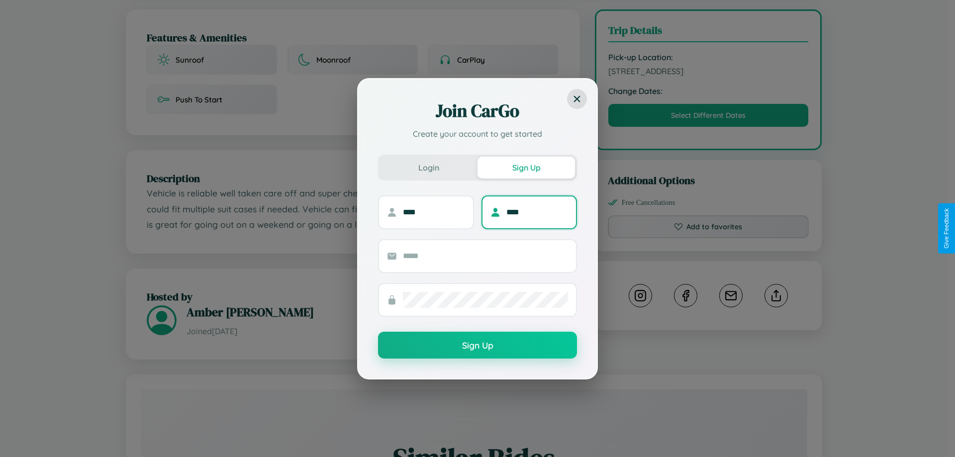
type input "****"
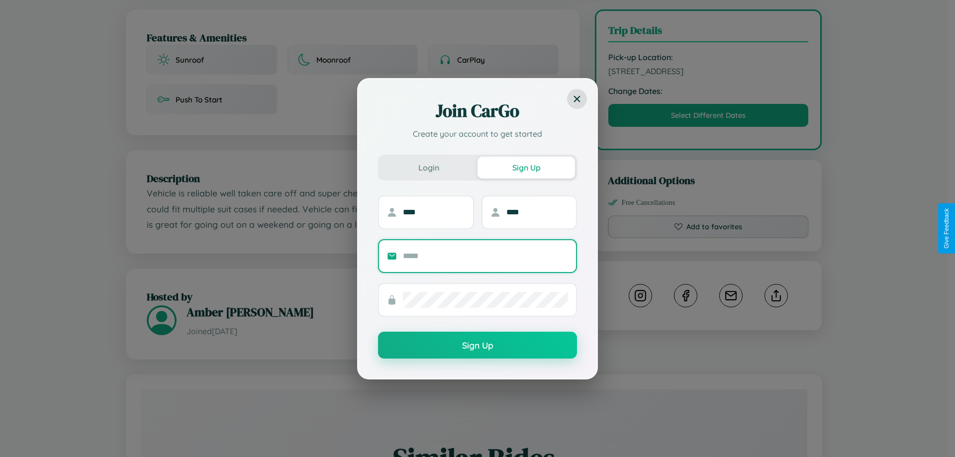
click at [486, 256] on input "text" at bounding box center [485, 256] width 165 height 16
type input "**********"
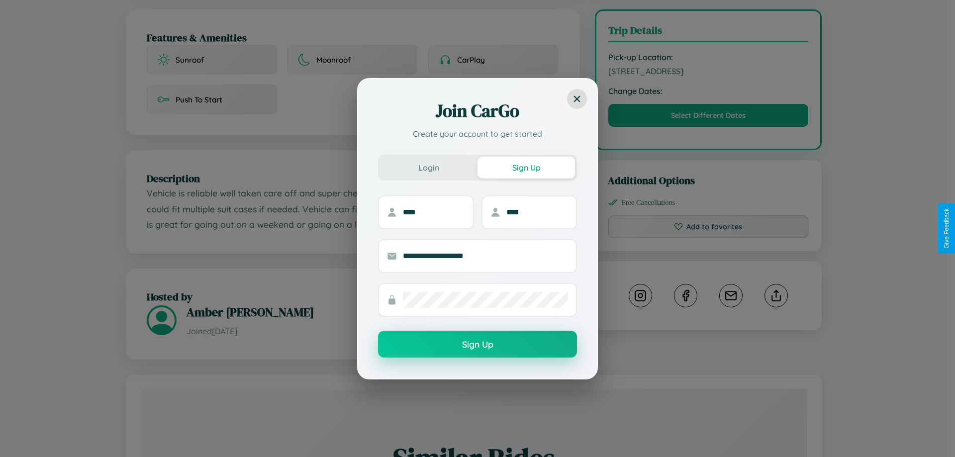
click at [478, 345] on button "Sign Up" at bounding box center [477, 344] width 199 height 27
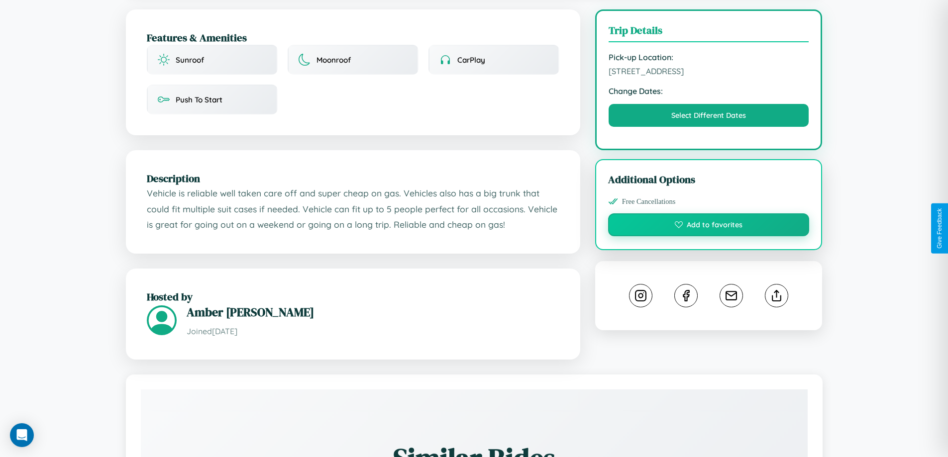
click at [708, 227] on button "Add to favorites" at bounding box center [708, 224] width 201 height 23
